Goal: Task Accomplishment & Management: Manage account settings

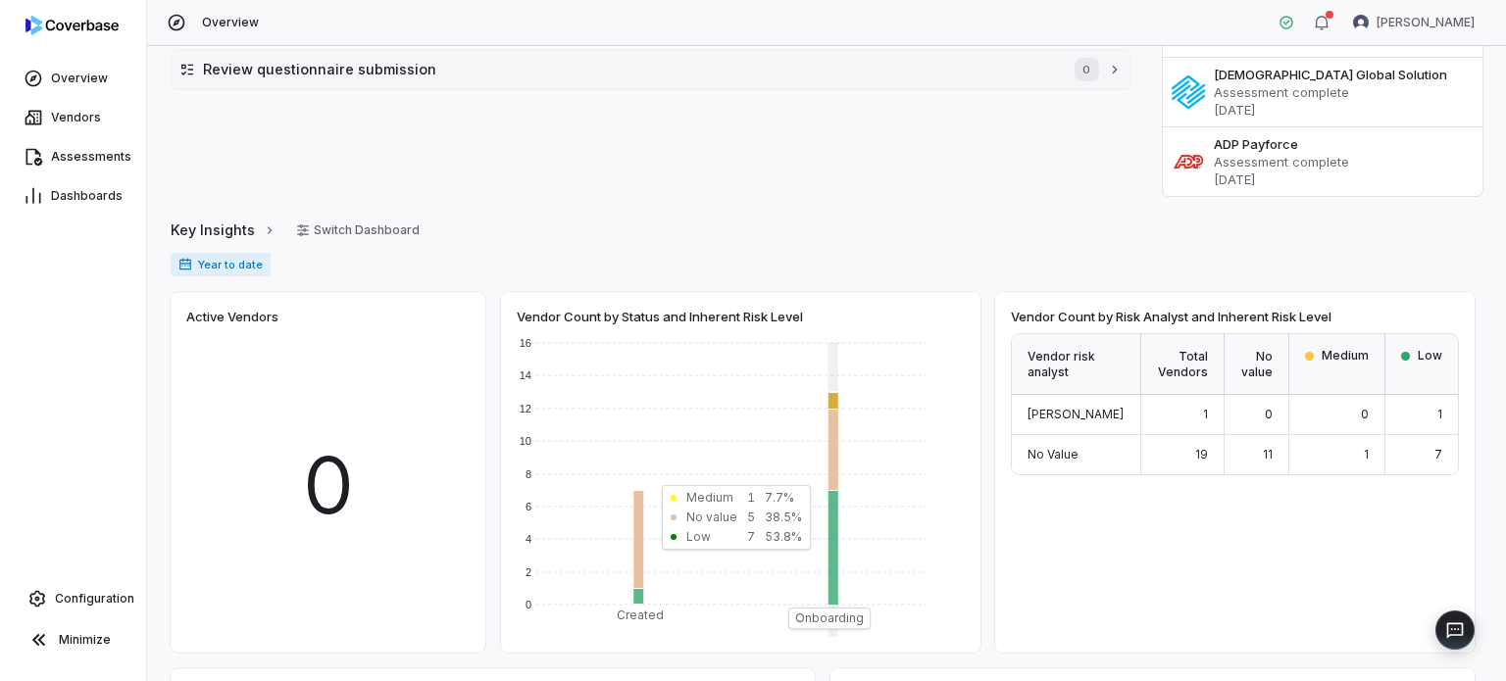
scroll to position [98, 0]
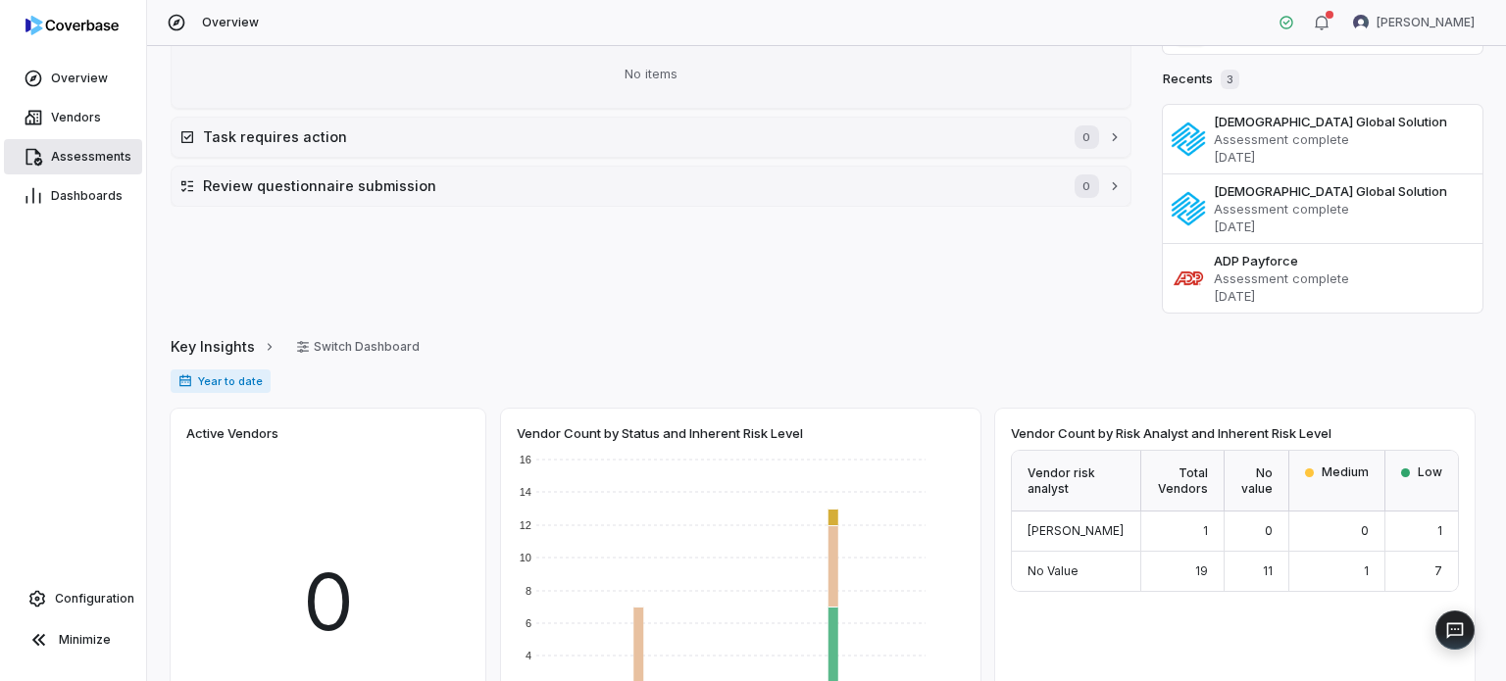
click at [102, 153] on span "Assessments" at bounding box center [91, 157] width 80 height 16
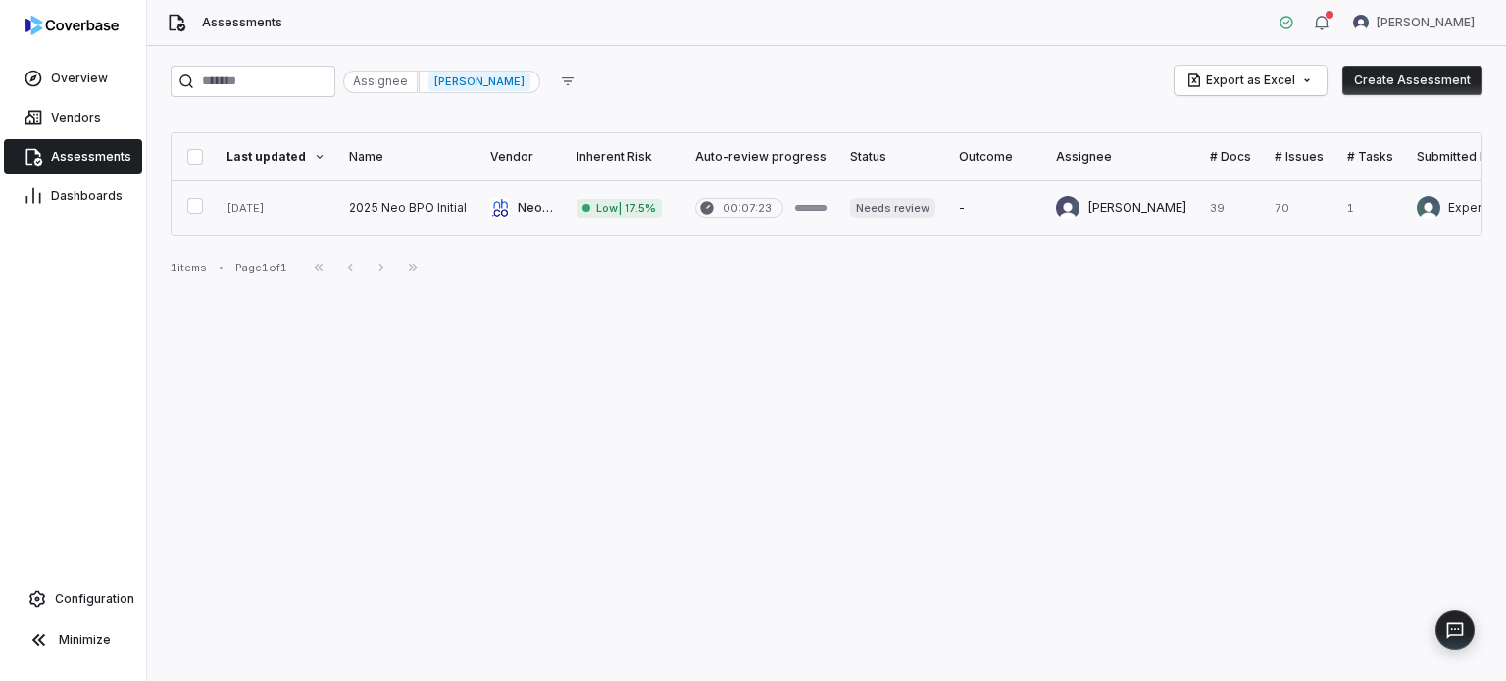
click at [457, 196] on link at bounding box center [407, 207] width 141 height 55
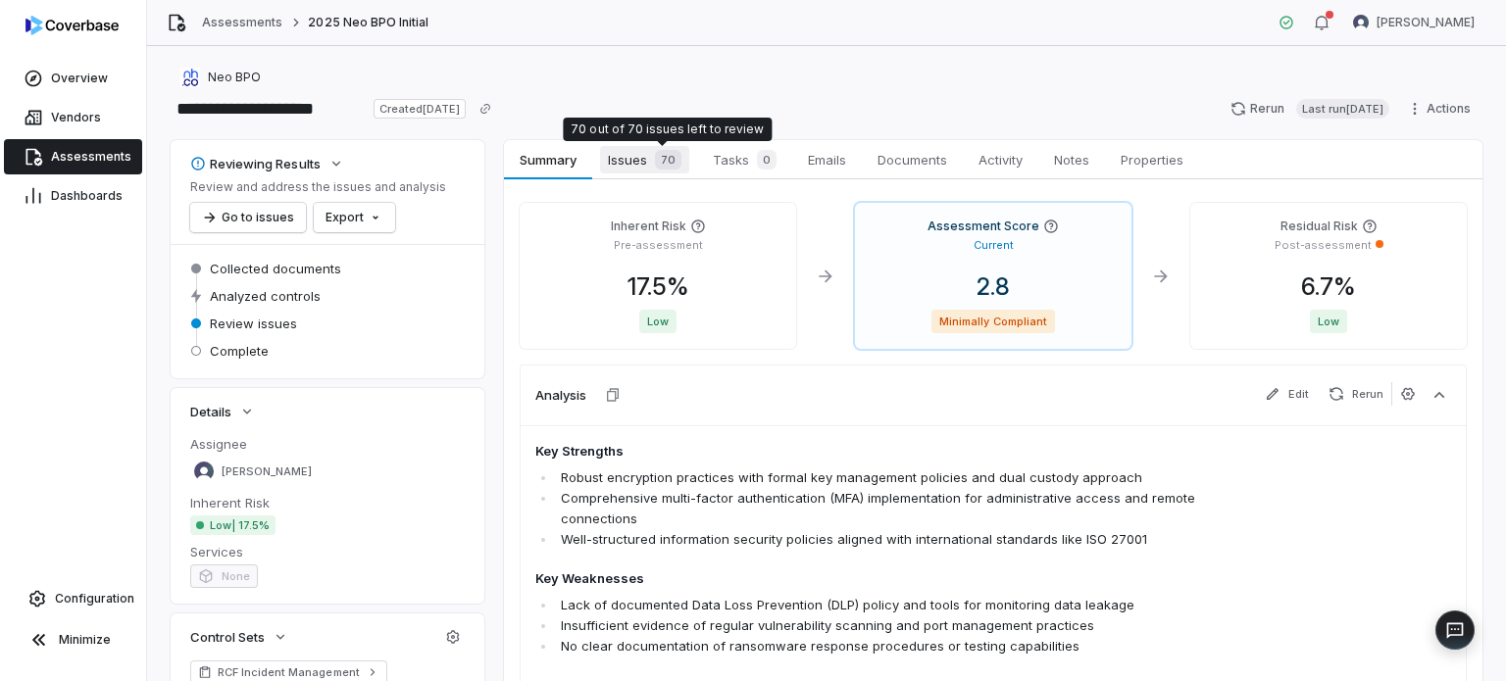
click at [666, 164] on span "70" at bounding box center [668, 160] width 26 height 20
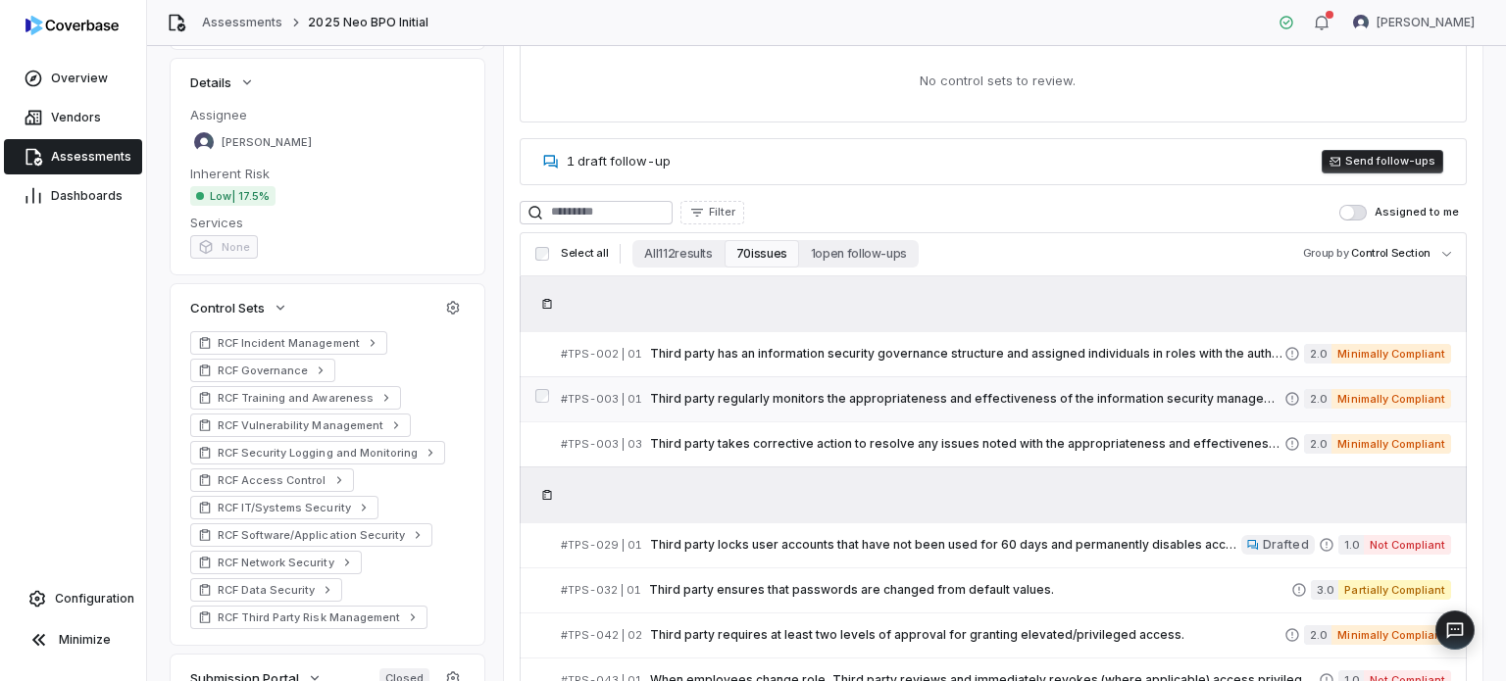
scroll to position [392, 0]
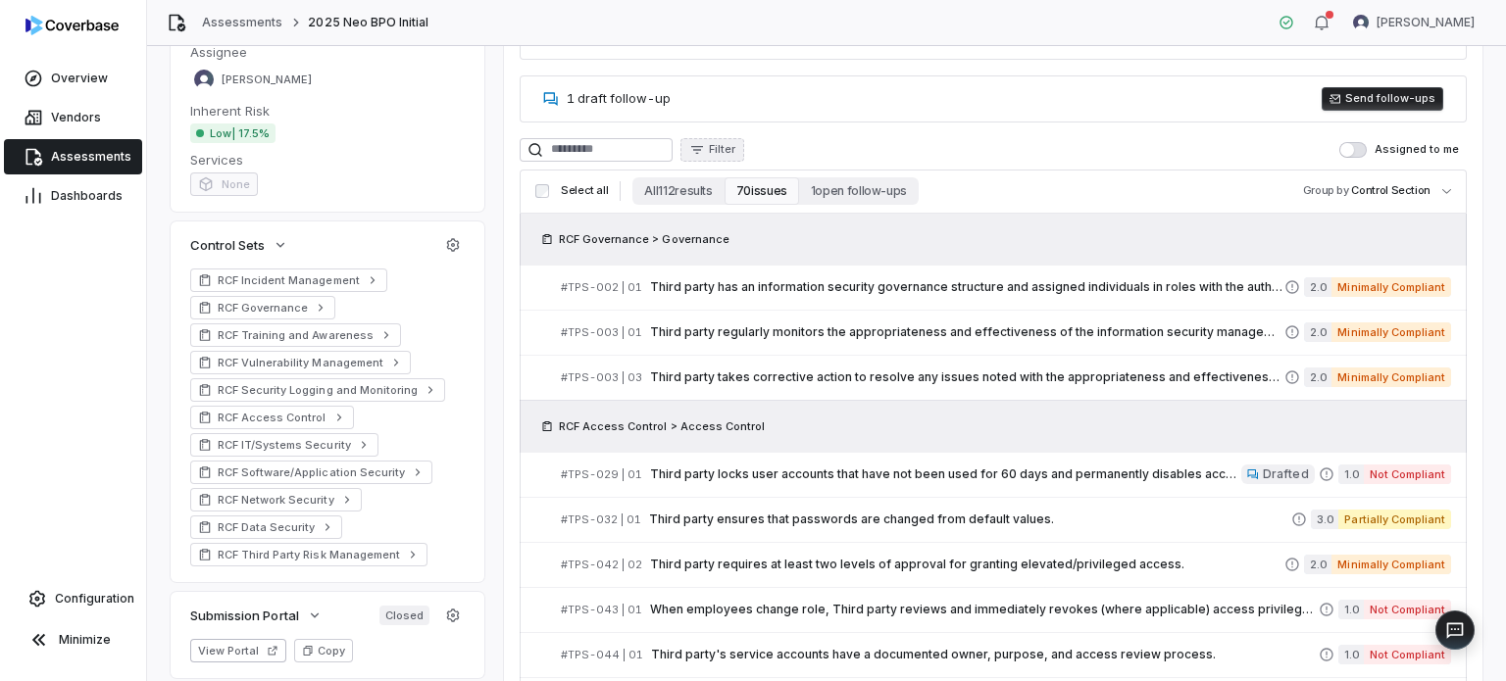
click at [705, 154] on icon "button" at bounding box center [697, 150] width 16 height 16
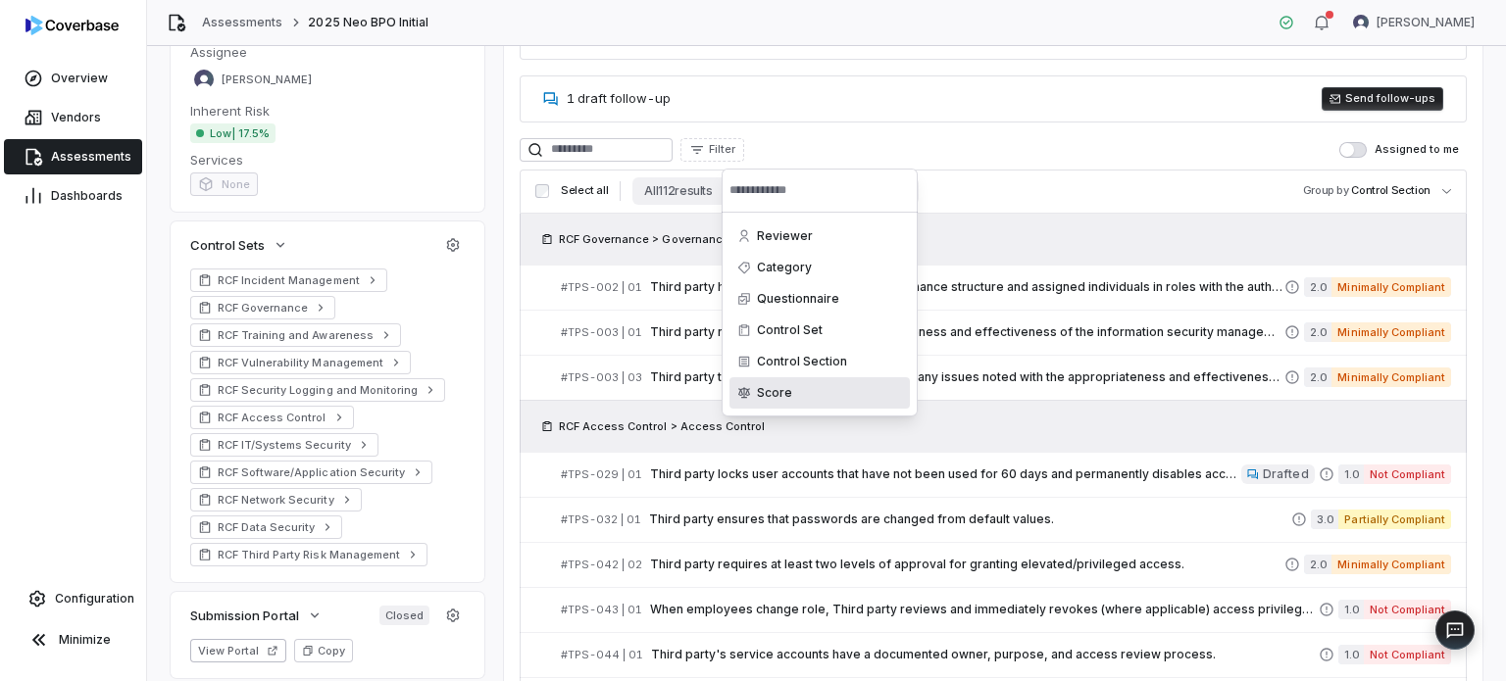
click at [792, 393] on div "Score" at bounding box center [819, 392] width 180 height 31
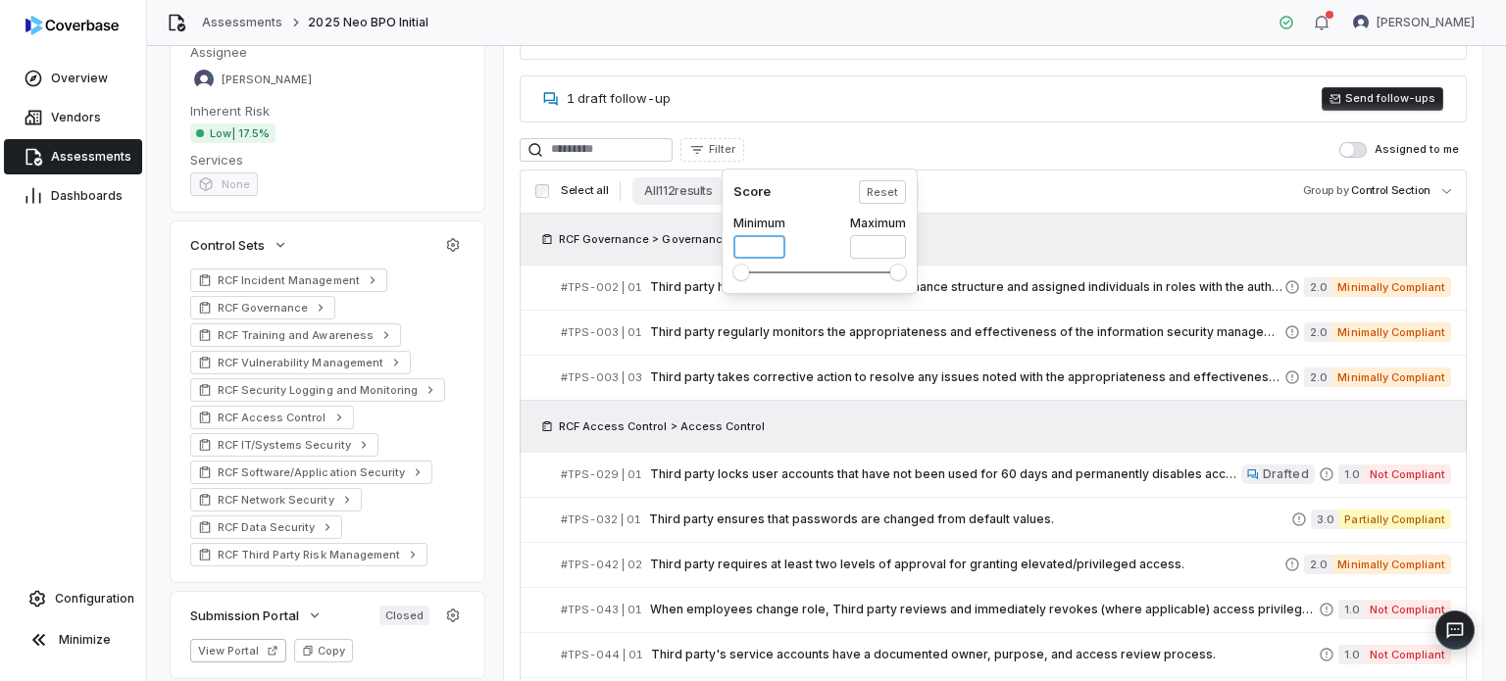
drag, startPoint x: 755, startPoint y: 242, endPoint x: 728, endPoint y: 242, distance: 26.5
click at [729, 242] on div "Score Reset Minimum * Maximum *" at bounding box center [819, 231] width 196 height 125
type input "*"
drag, startPoint x: 832, startPoint y: 250, endPoint x: 818, endPoint y: 253, distance: 14.0
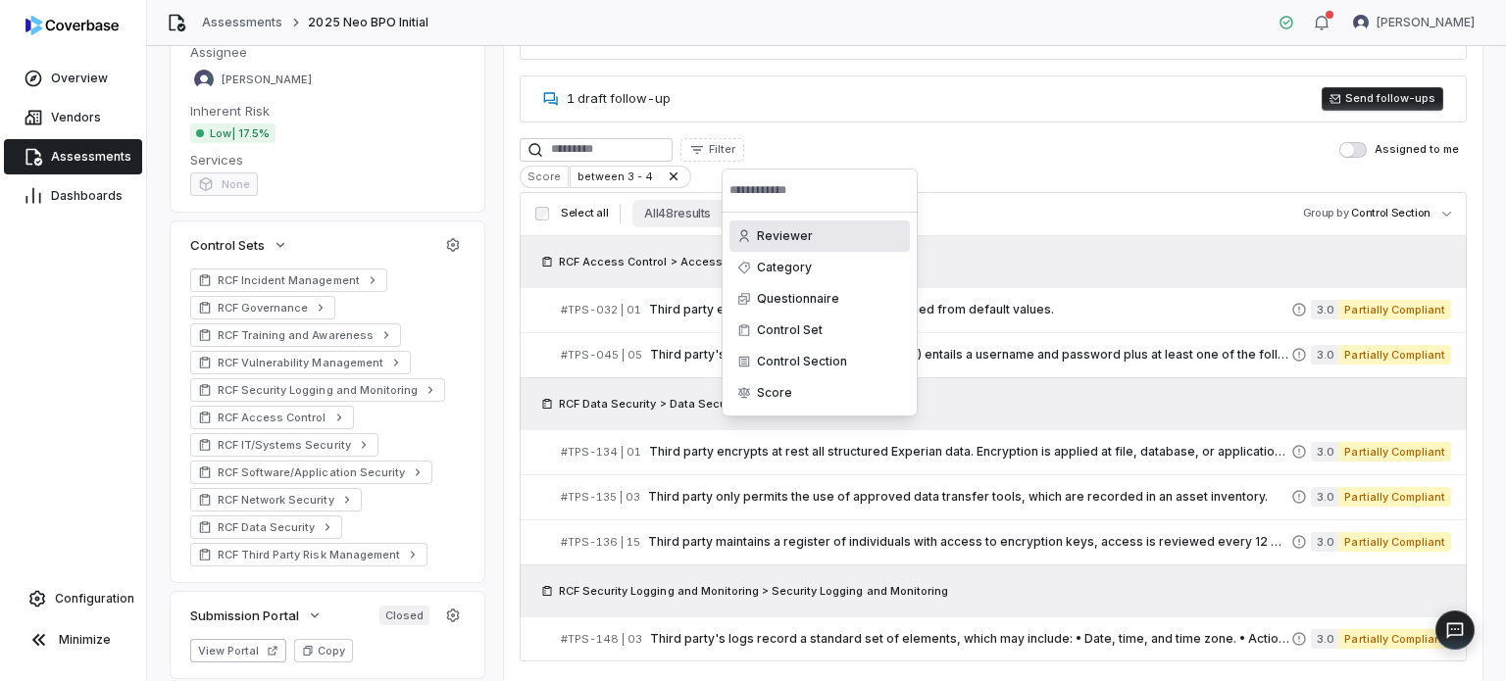
click at [1188, 175] on html "**********" at bounding box center [753, 340] width 1506 height 681
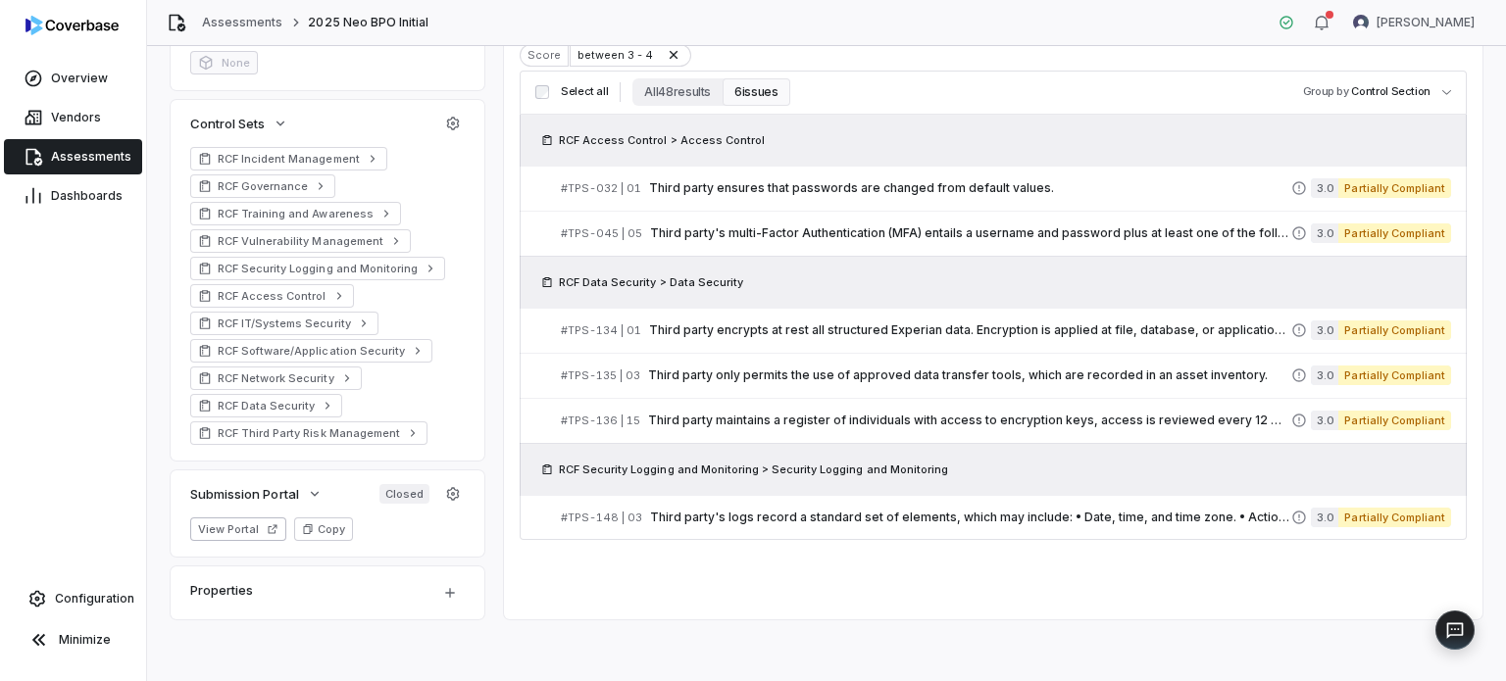
scroll to position [318, 0]
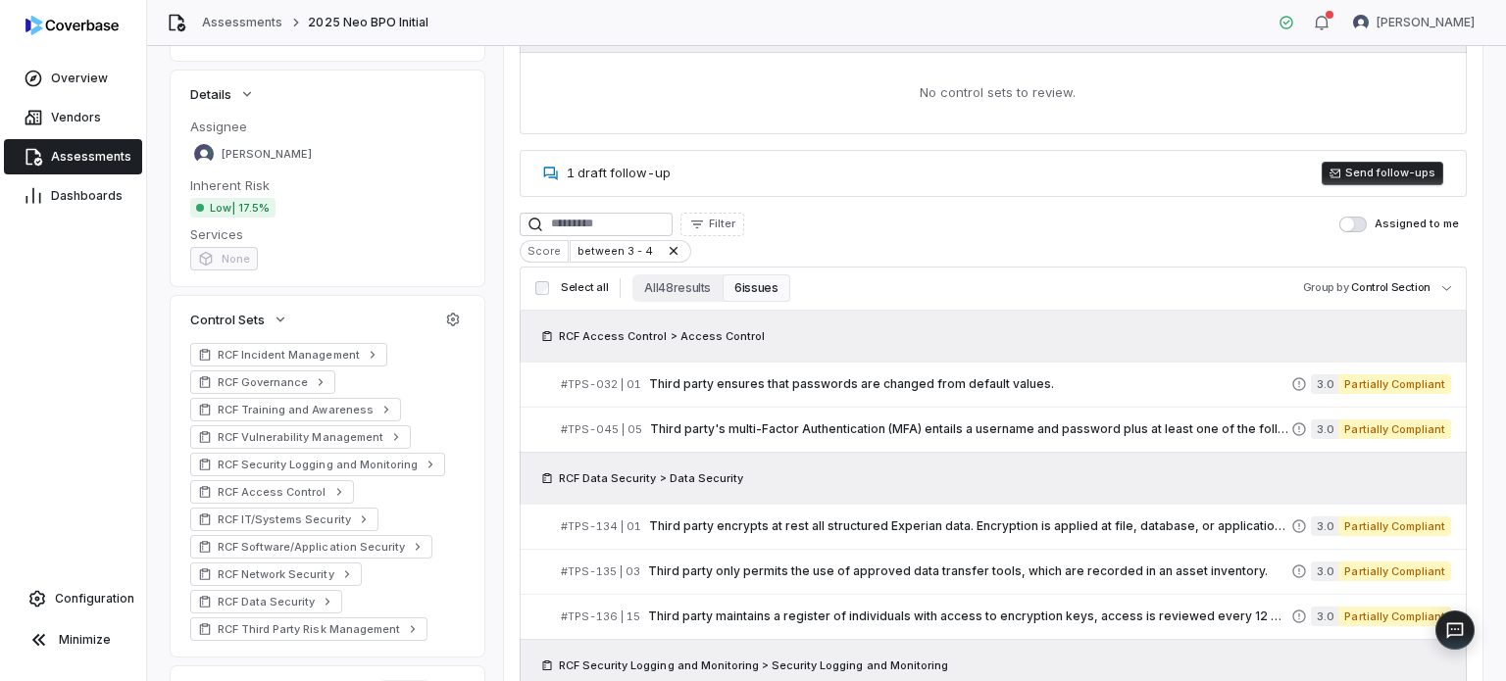
click at [529, 289] on h3 "Select all All 48 results 6 issues Group by Control Section" at bounding box center [992, 287] width 931 height 27
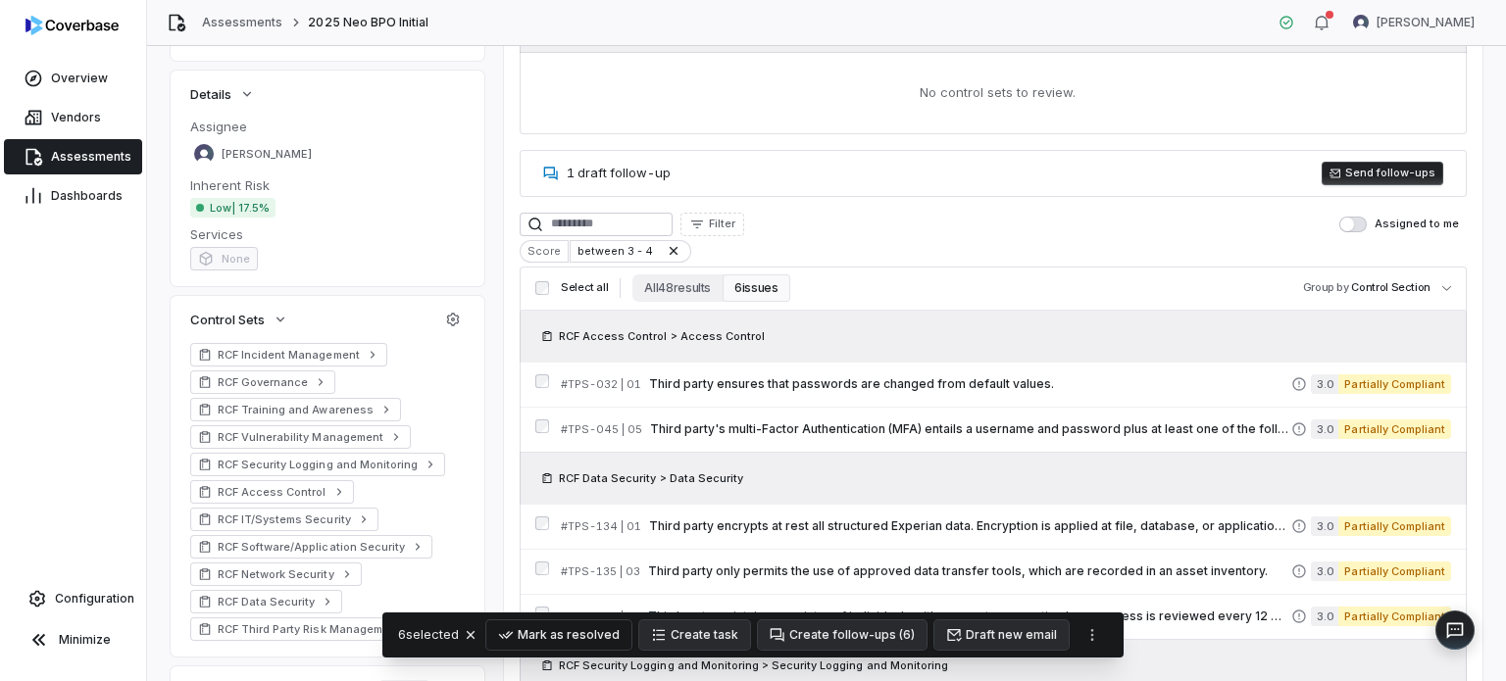
click at [541, 624] on button "Mark as resolved" at bounding box center [558, 634] width 145 height 29
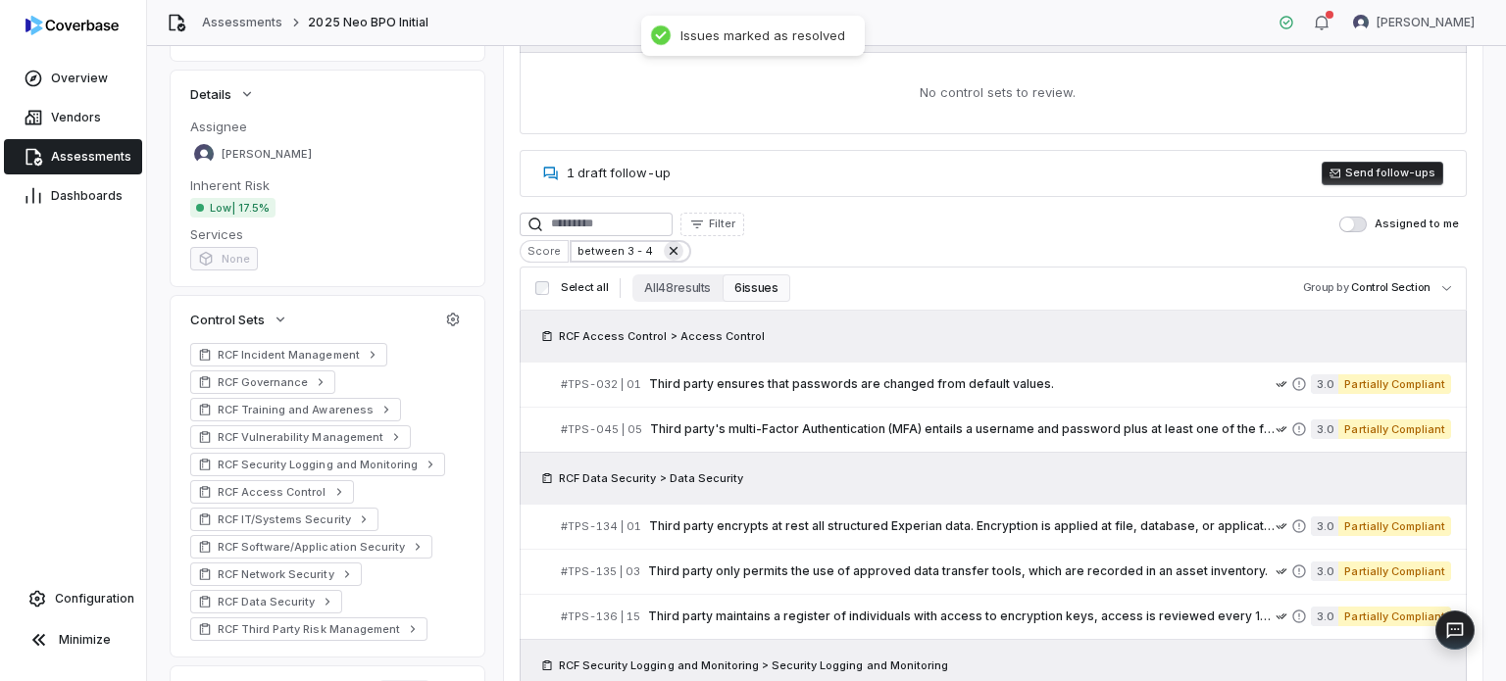
click at [668, 251] on icon at bounding box center [672, 251] width 8 height 8
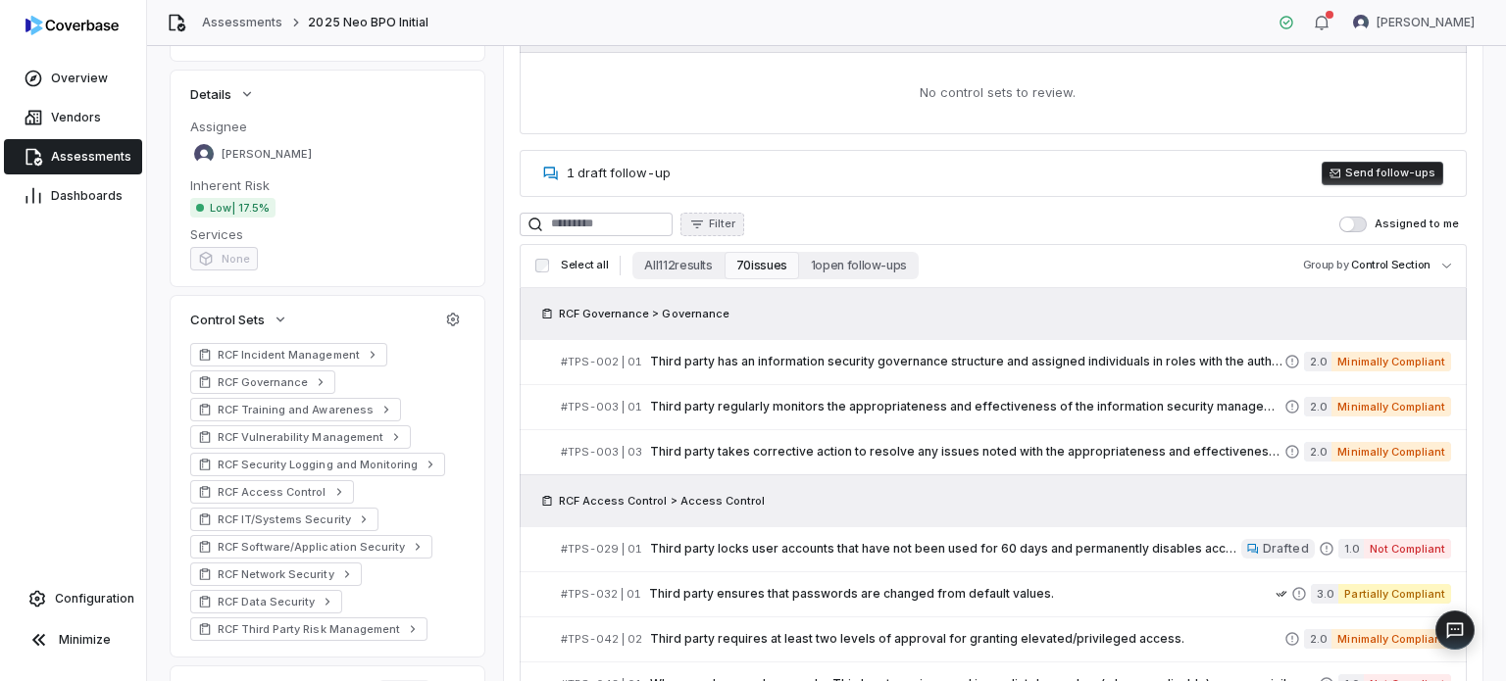
click at [744, 214] on button "Filter" at bounding box center [712, 225] width 64 height 24
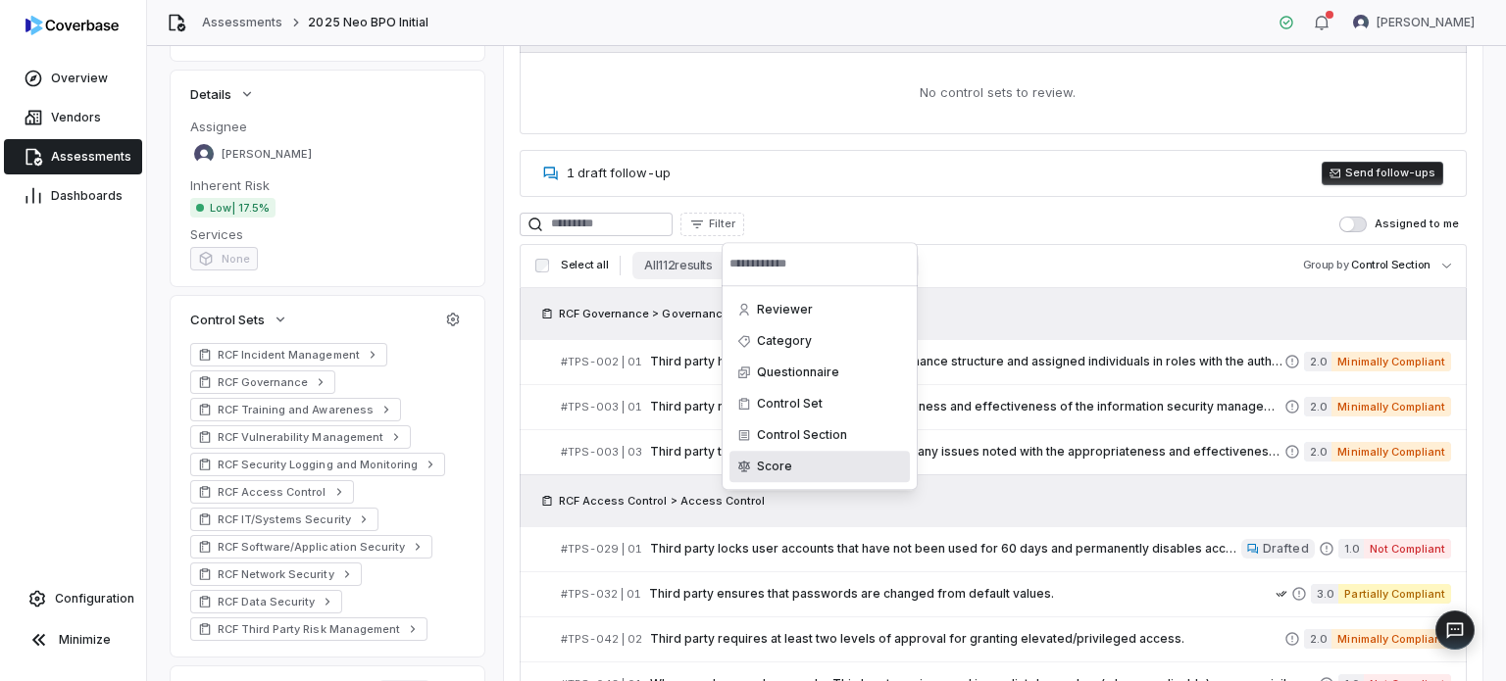
click at [778, 464] on div "Score" at bounding box center [819, 466] width 180 height 31
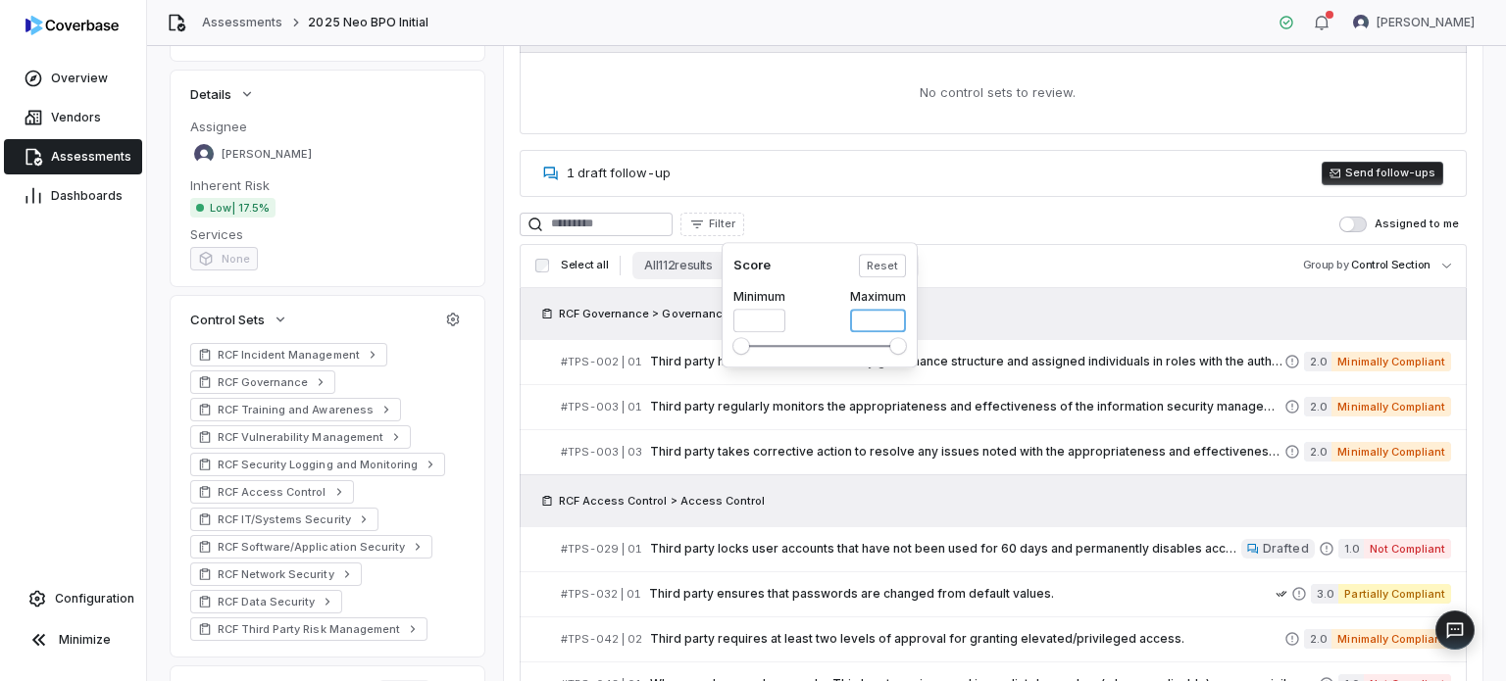
drag, startPoint x: 866, startPoint y: 314, endPoint x: 831, endPoint y: 315, distance: 34.3
click at [841, 314] on div "Minimum * Maximum *" at bounding box center [819, 306] width 173 height 51
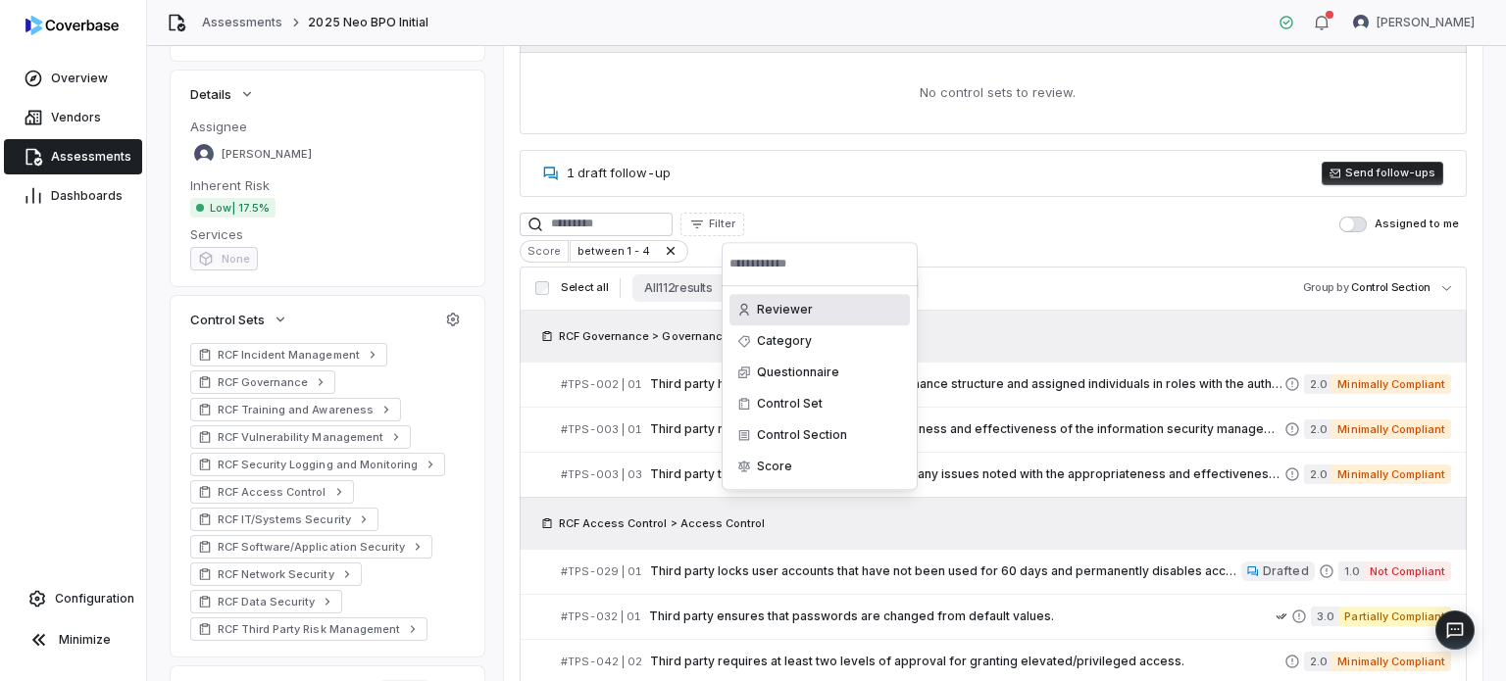
click at [659, 249] on html "**********" at bounding box center [753, 340] width 1506 height 681
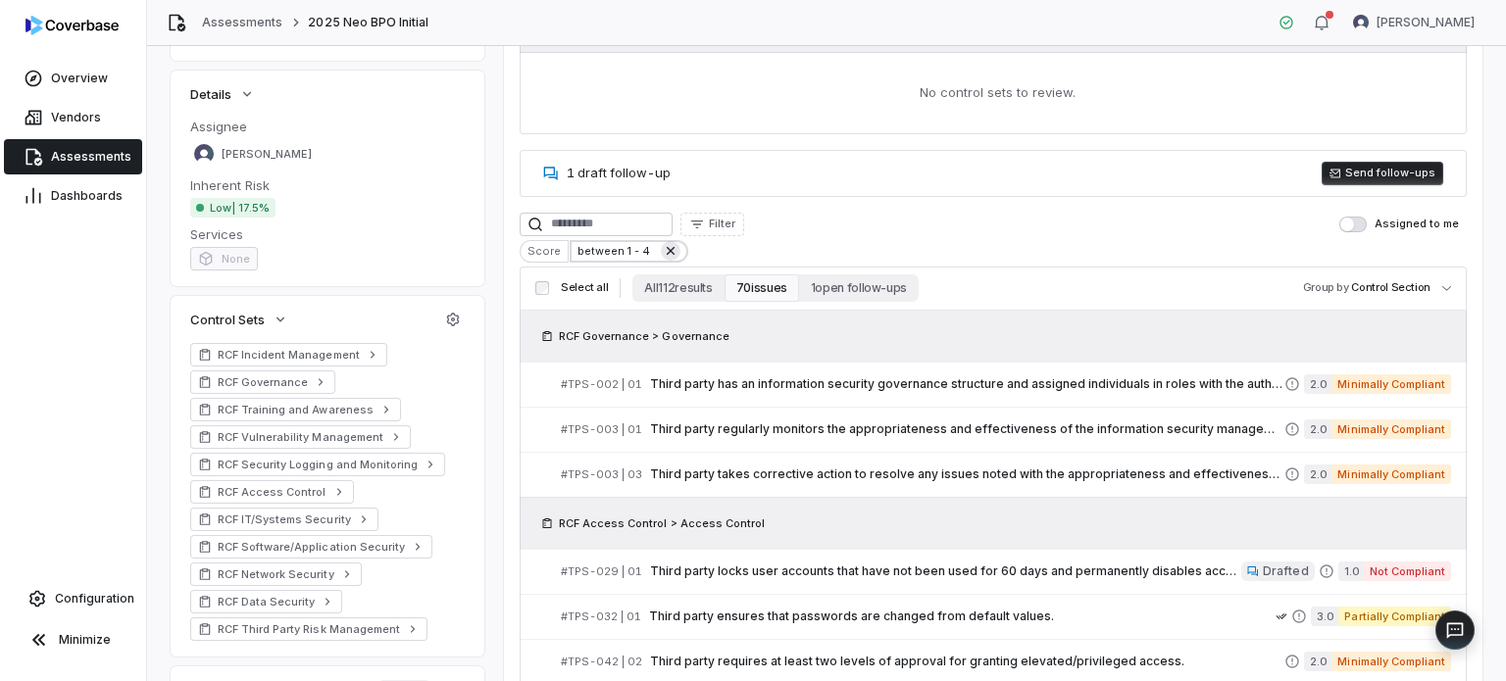
click at [664, 249] on icon at bounding box center [671, 251] width 16 height 16
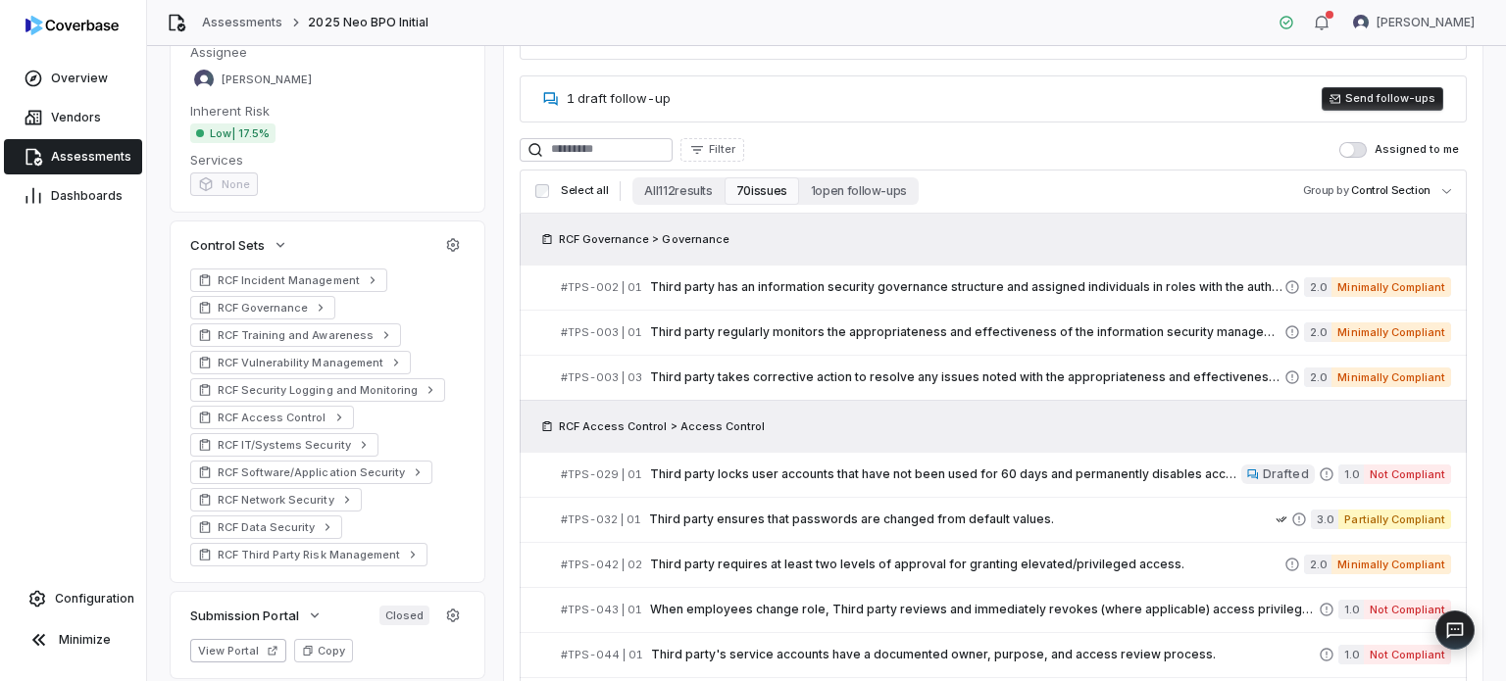
scroll to position [294, 0]
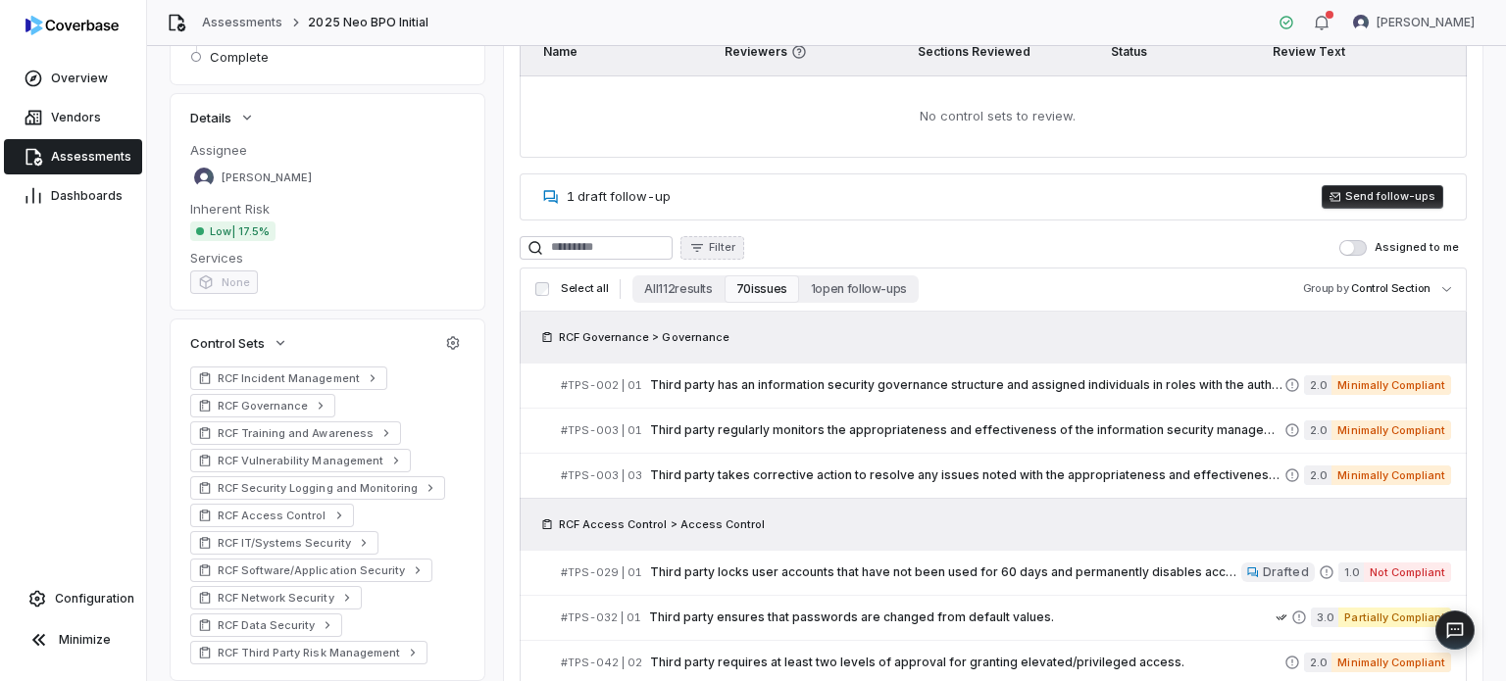
click at [735, 245] on span "Filter" at bounding box center [722, 247] width 26 height 15
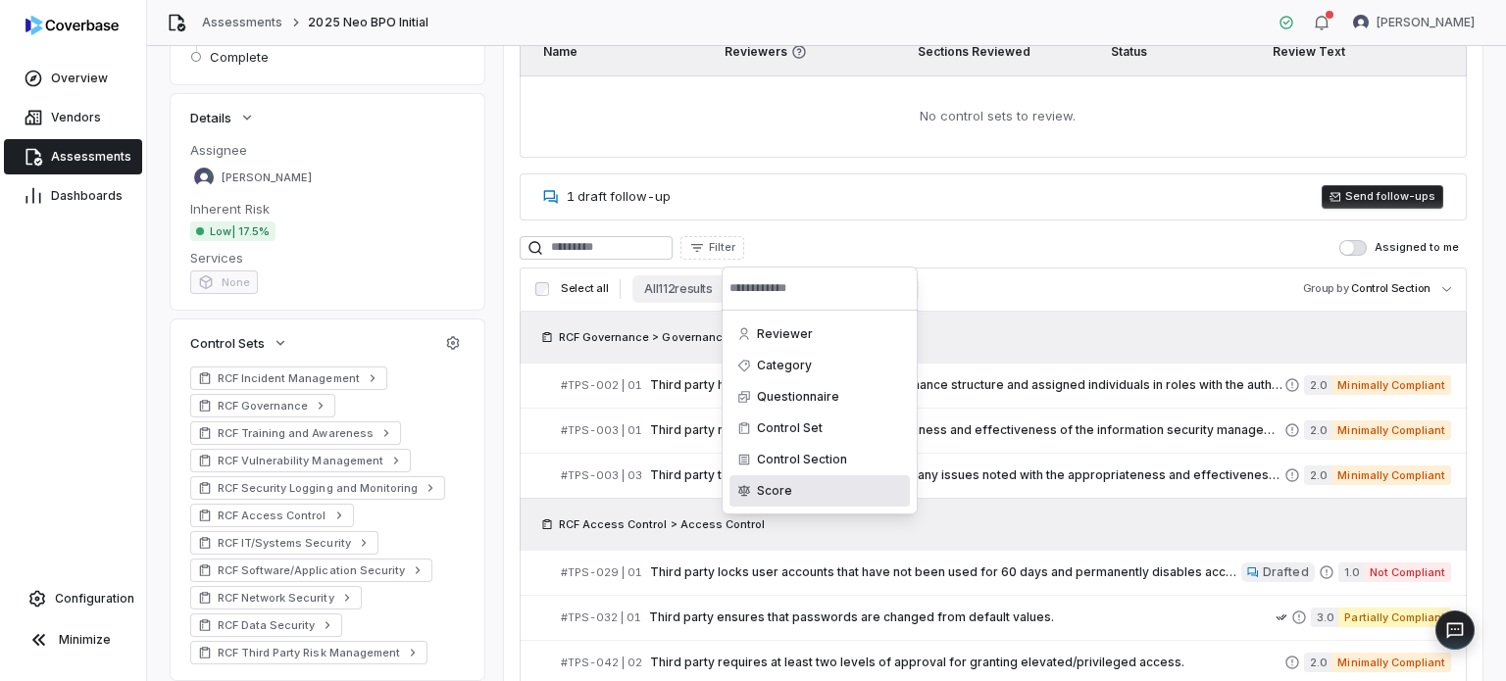
click at [801, 484] on div "Score" at bounding box center [819, 490] width 180 height 31
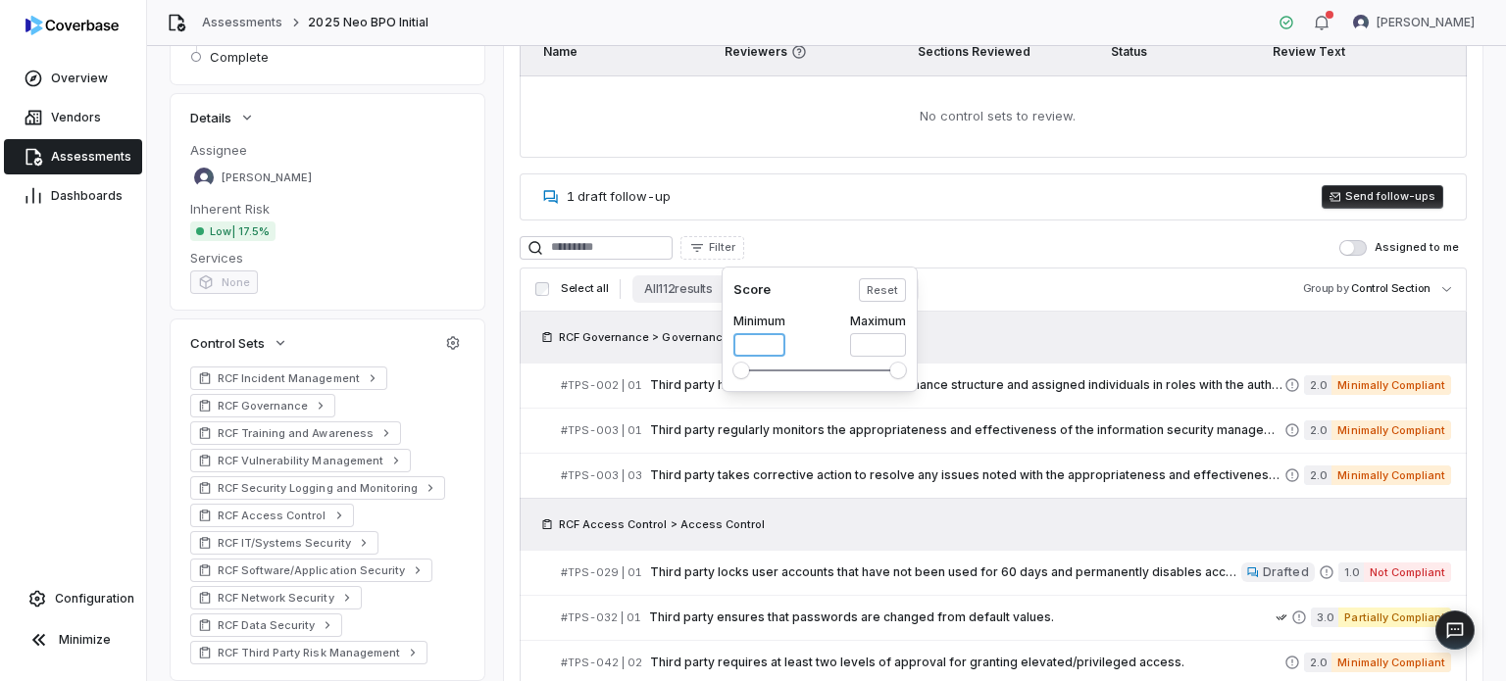
drag, startPoint x: 758, startPoint y: 351, endPoint x: 729, endPoint y: 351, distance: 28.4
click at [729, 351] on div "Score Reset Minimum * Maximum *" at bounding box center [819, 329] width 196 height 125
type input "*"
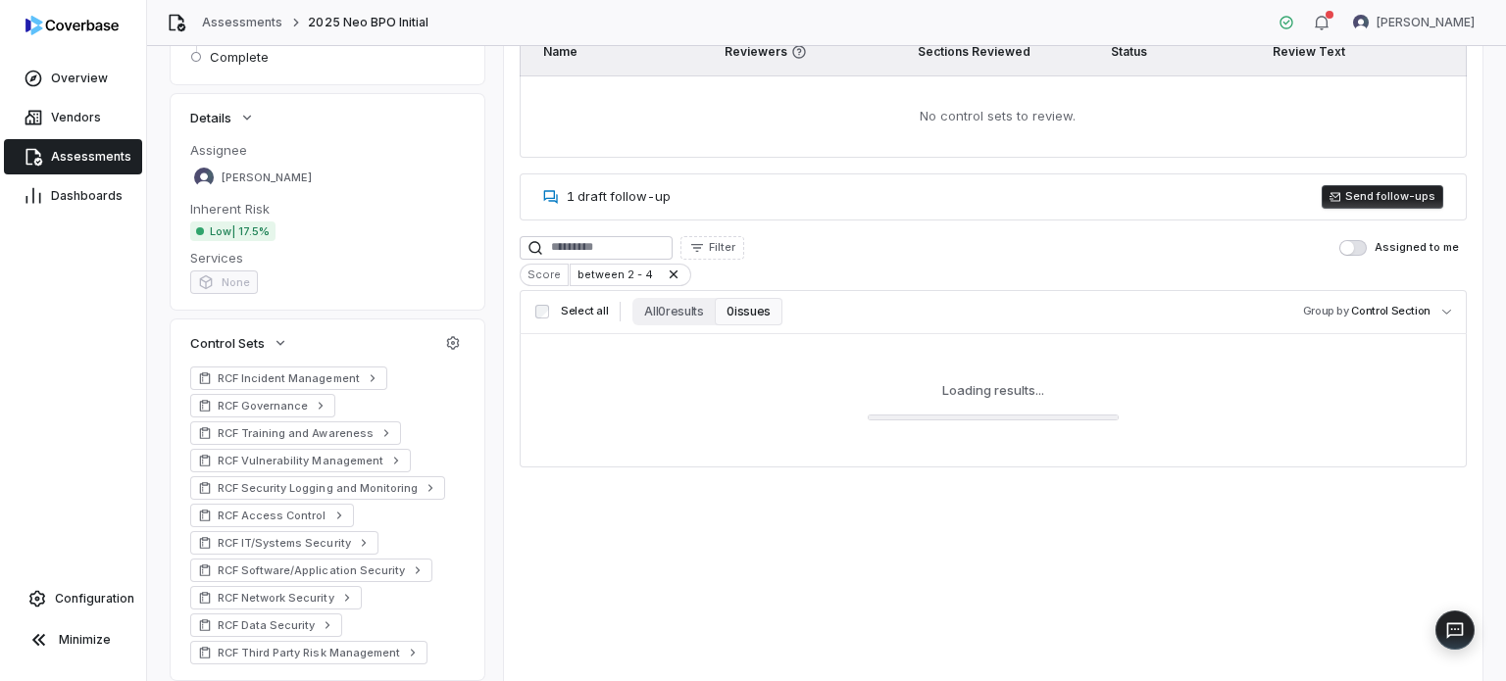
drag, startPoint x: 865, startPoint y: 344, endPoint x: 848, endPoint y: 344, distance: 16.7
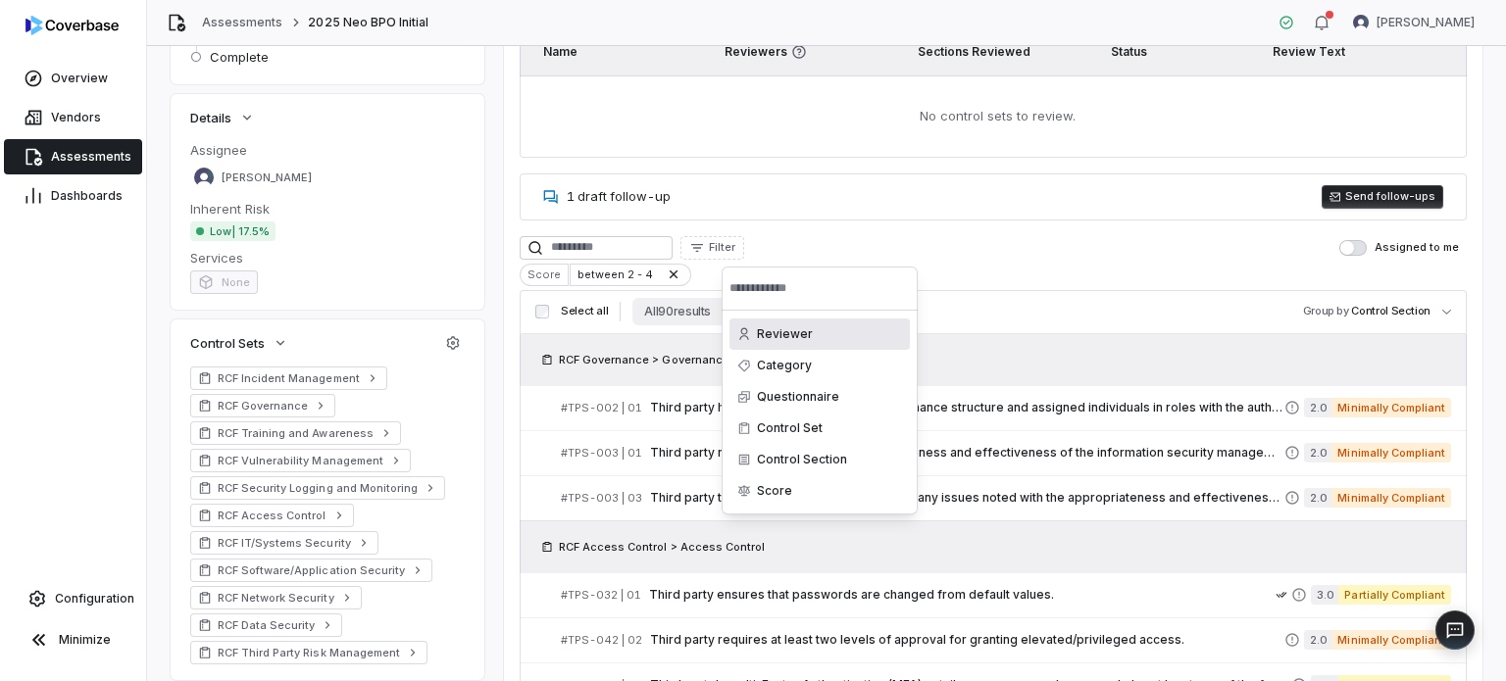
click at [1008, 295] on html "**********" at bounding box center [753, 340] width 1506 height 681
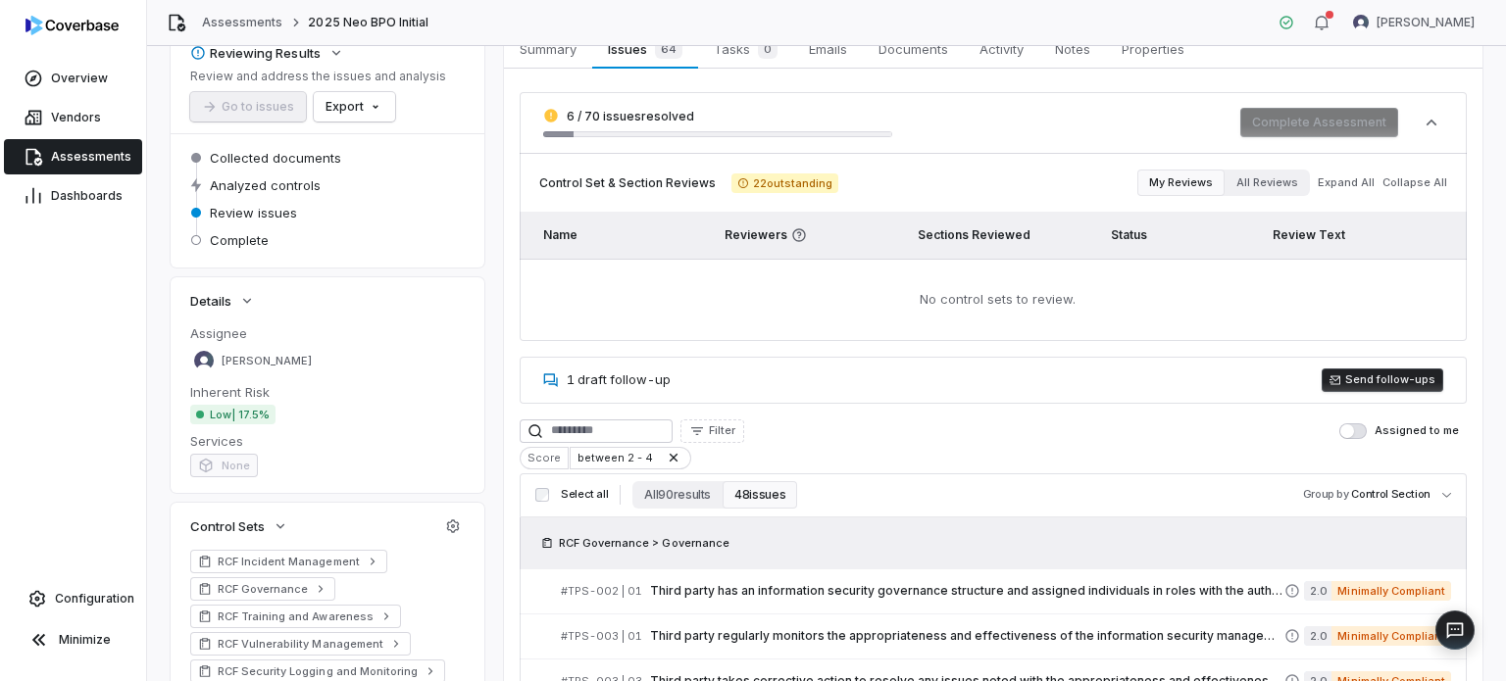
scroll to position [196, 0]
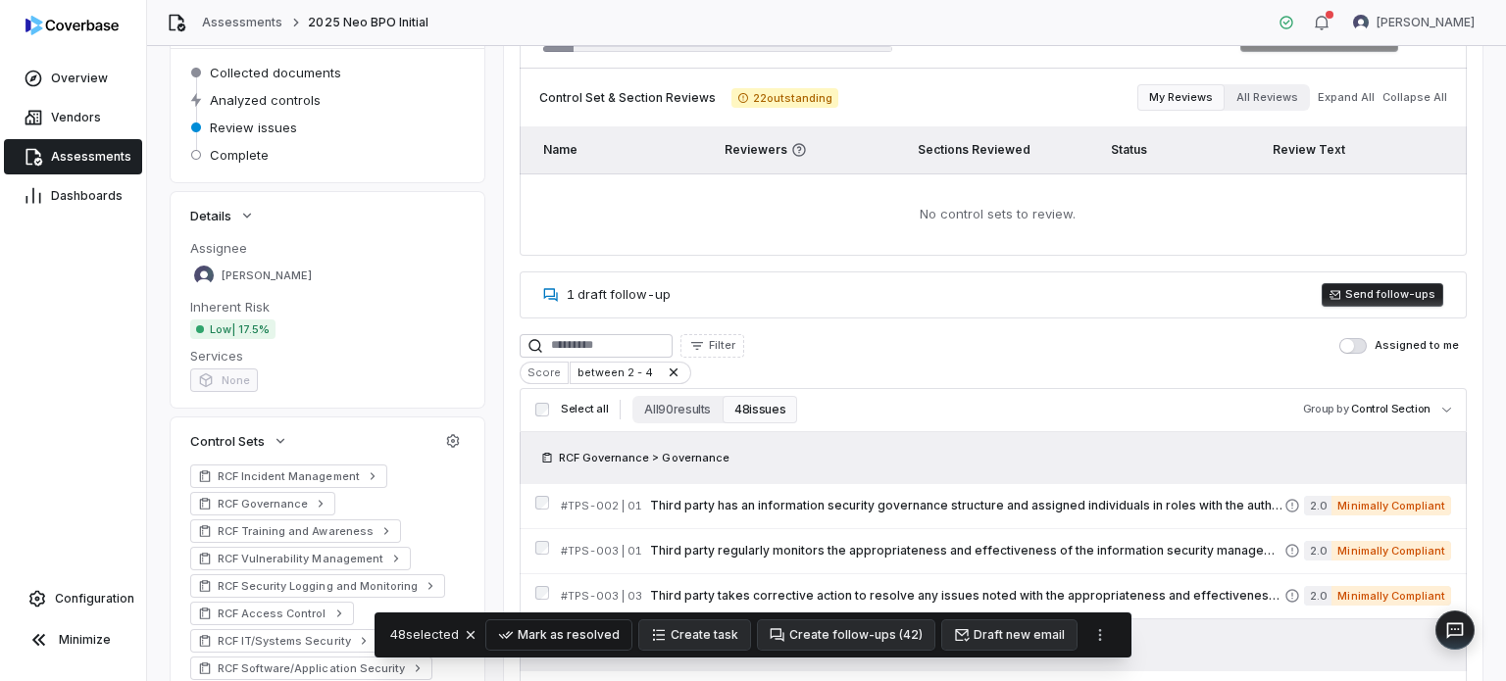
click at [572, 630] on button "Mark as resolved" at bounding box center [558, 634] width 145 height 29
